Goal: Find specific page/section: Find specific page/section

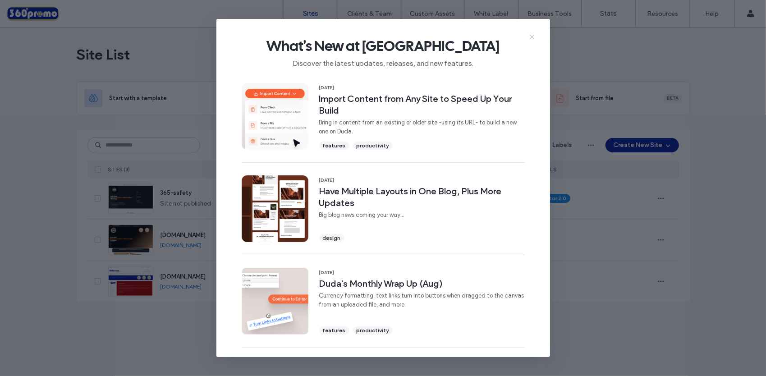
click at [532, 35] on icon at bounding box center [532, 36] width 7 height 7
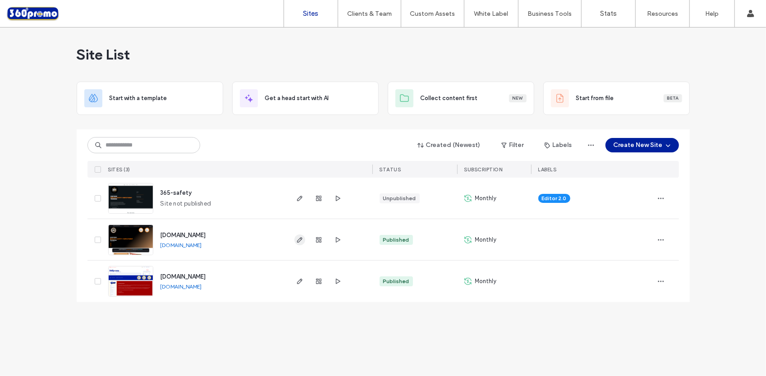
click at [300, 242] on icon "button" at bounding box center [299, 239] width 7 height 7
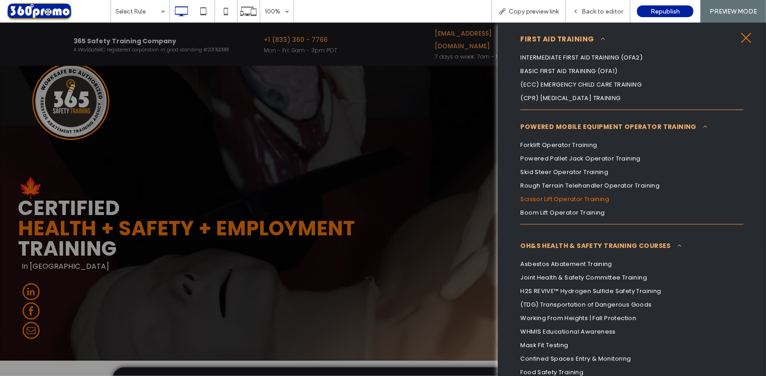
scroll to position [271, 0]
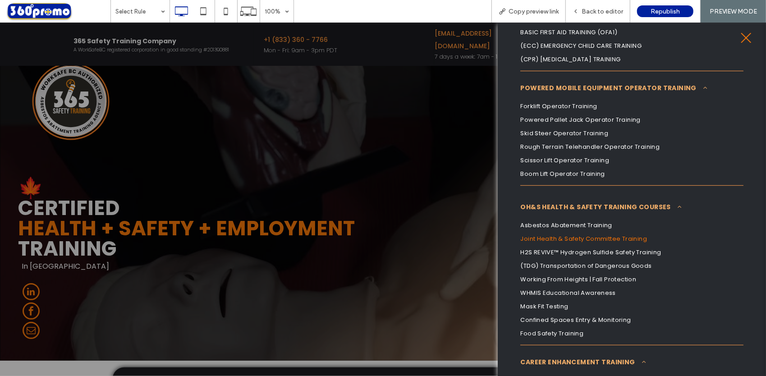
click at [603, 232] on link "Joint Health & Safety Committee Training" at bounding box center [632, 239] width 223 height 14
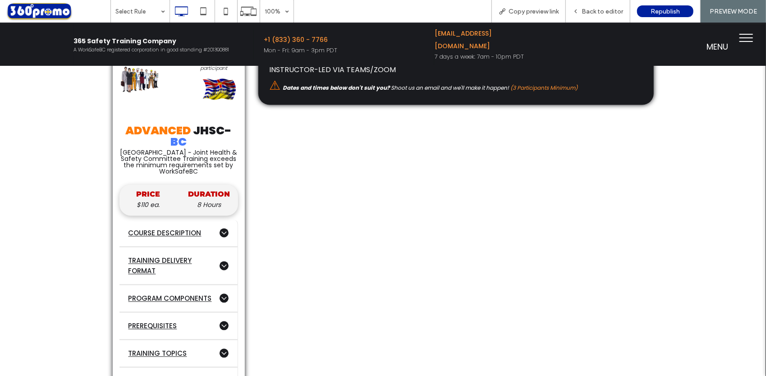
scroll to position [1173, 0]
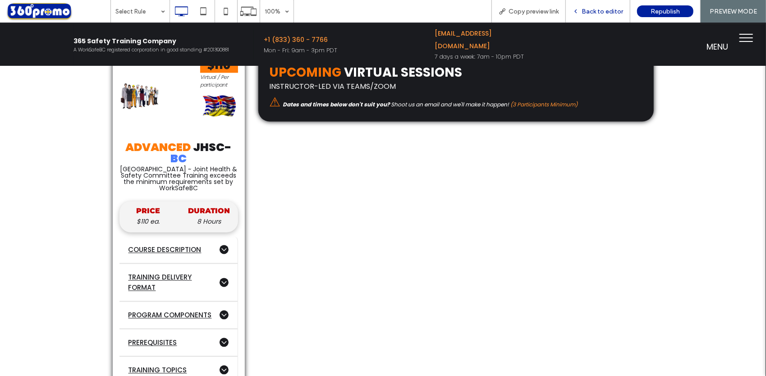
click at [606, 11] on span "Back to editor" at bounding box center [603, 12] width 42 height 8
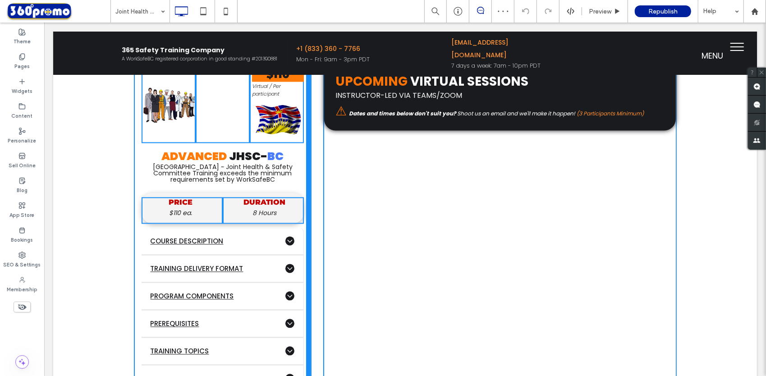
drag, startPoint x: 261, startPoint y: 180, endPoint x: 335, endPoint y: 197, distance: 75.9
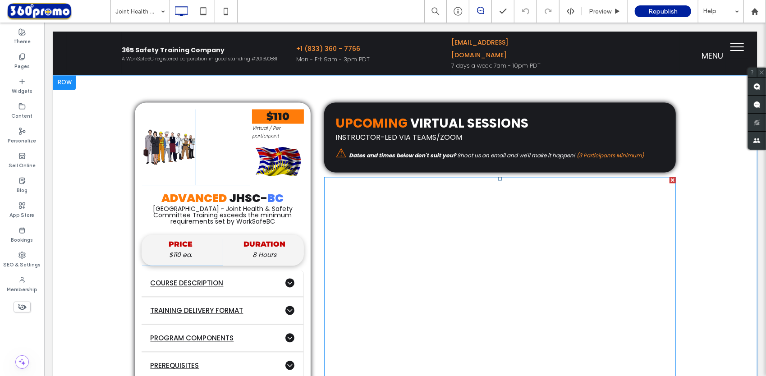
scroll to position [1128, 0]
